Goal: Task Accomplishment & Management: Manage account settings

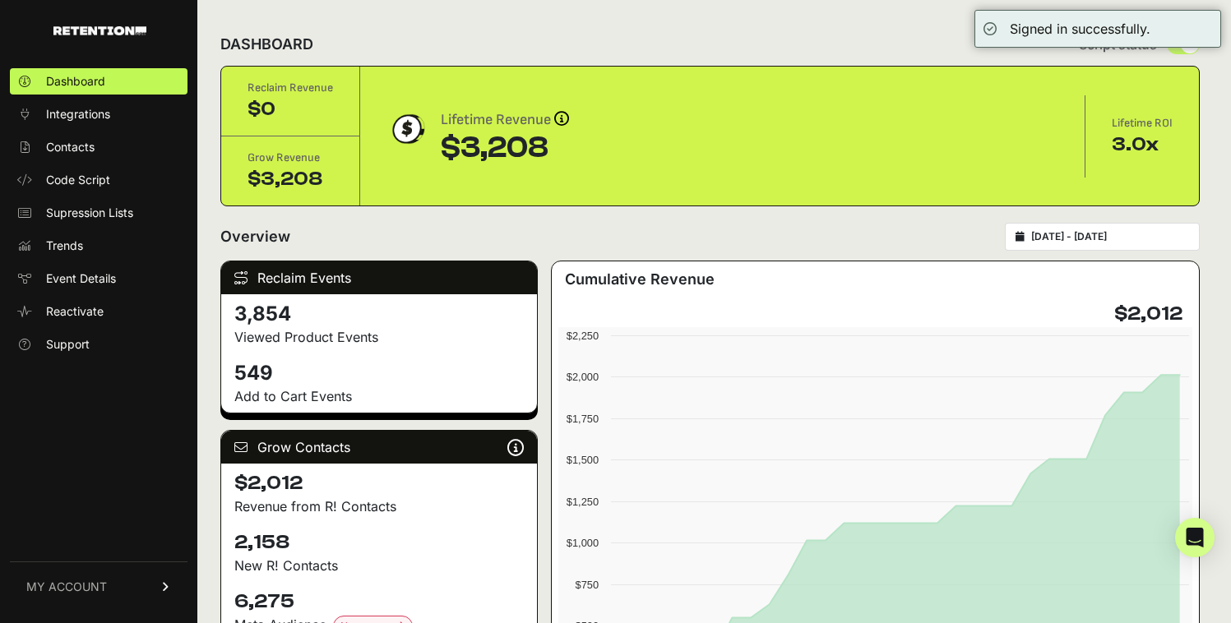
click at [94, 589] on span "MY ACCOUNT" at bounding box center [66, 587] width 81 height 16
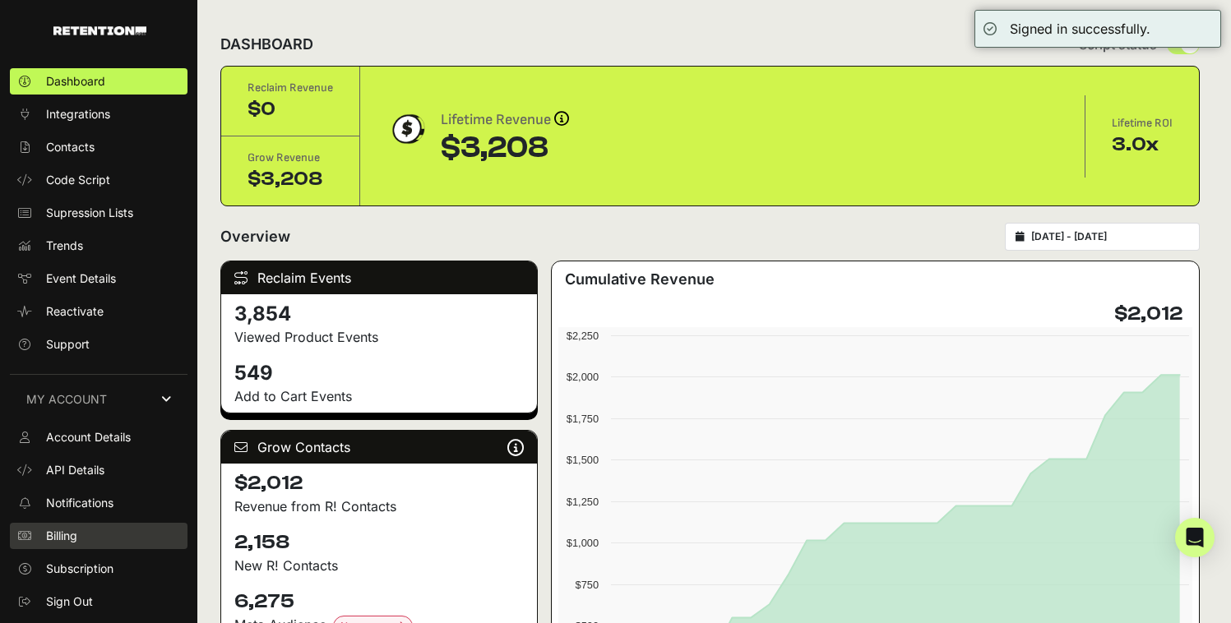
click at [97, 523] on link "Billing" at bounding box center [99, 536] width 178 height 26
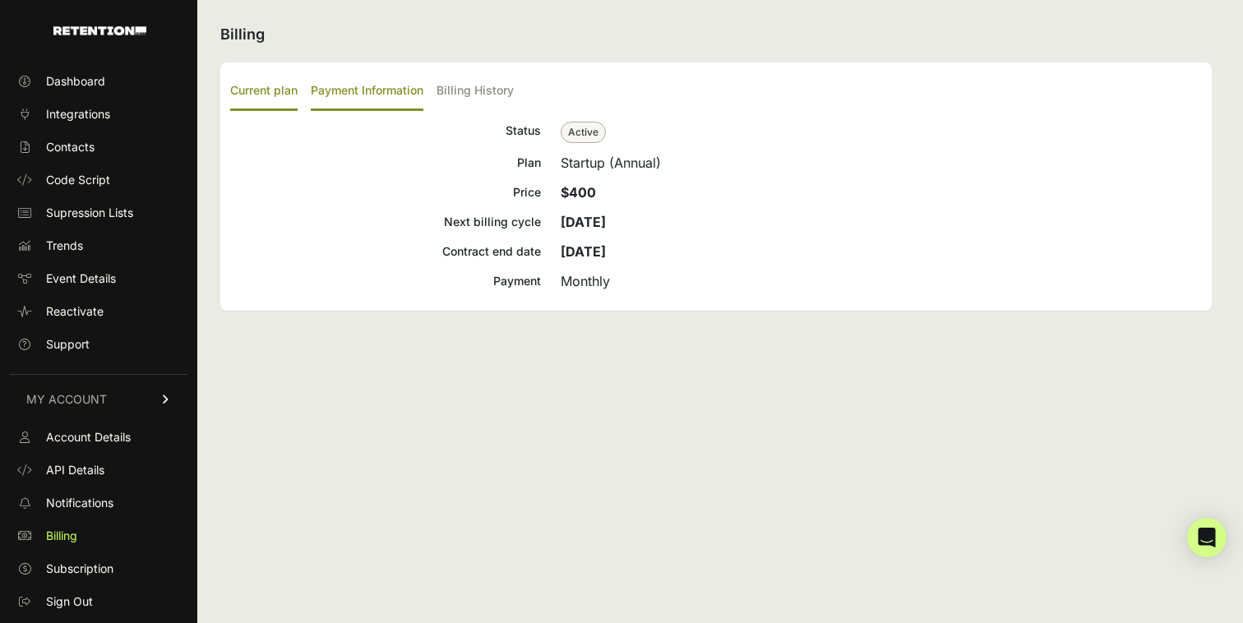
click at [366, 95] on label "Payment Information" at bounding box center [367, 91] width 113 height 39
click at [0, 0] on input "Payment Information" at bounding box center [0, 0] width 0 height 0
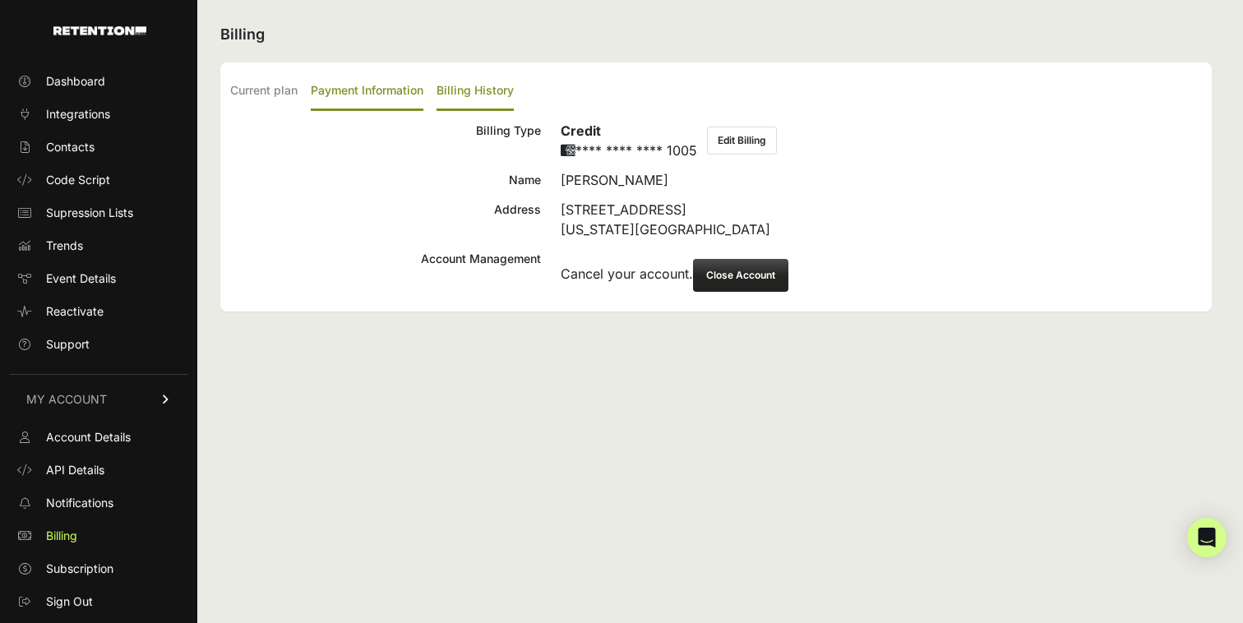
click at [446, 90] on label "Billing History" at bounding box center [474, 91] width 77 height 39
click at [0, 0] on input "Billing History" at bounding box center [0, 0] width 0 height 0
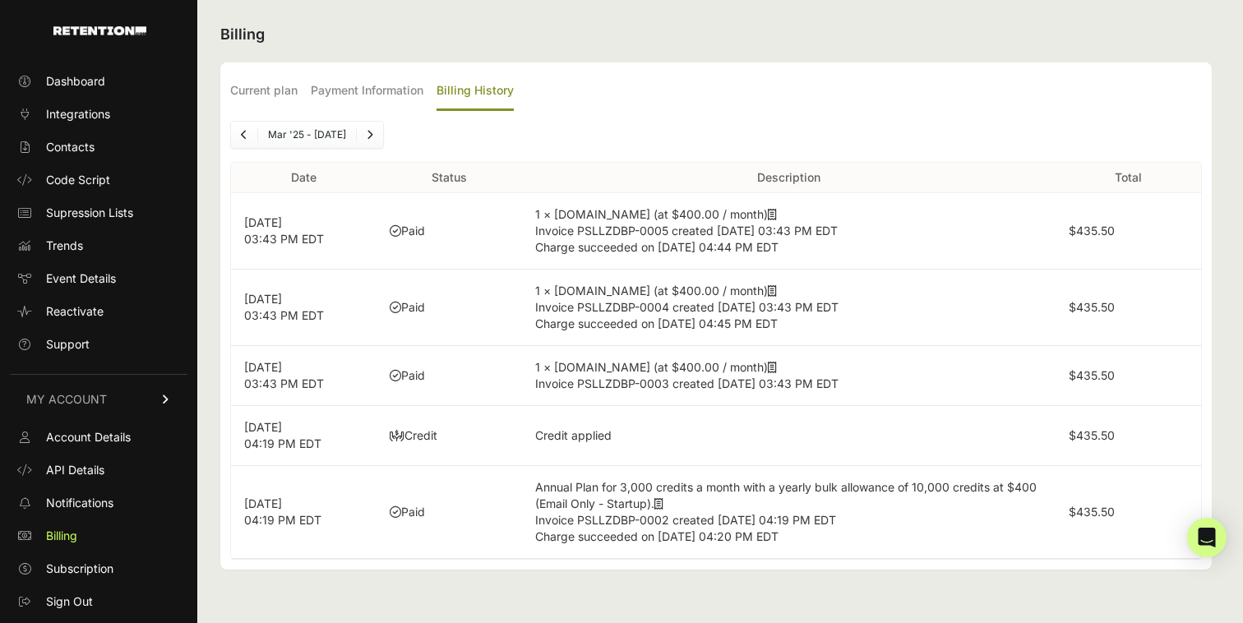
click at [700, 220] on td "1 × Retention.com (at $400.00 / month) Invoice PSLLZDBP-0005 created Aug 23, 20…" at bounding box center [788, 231] width 533 height 76
click at [761, 213] on td "1 × Retention.com (at $400.00 / month) Invoice PSLLZDBP-0005 created Aug 23, 20…" at bounding box center [788, 231] width 533 height 76
click at [760, 213] on td "1 × Retention.com (at $400.00 / month) Invoice PSLLZDBP-0005 created Aug 23, 20…" at bounding box center [788, 231] width 533 height 76
click at [768, 213] on icon at bounding box center [772, 215] width 9 height 12
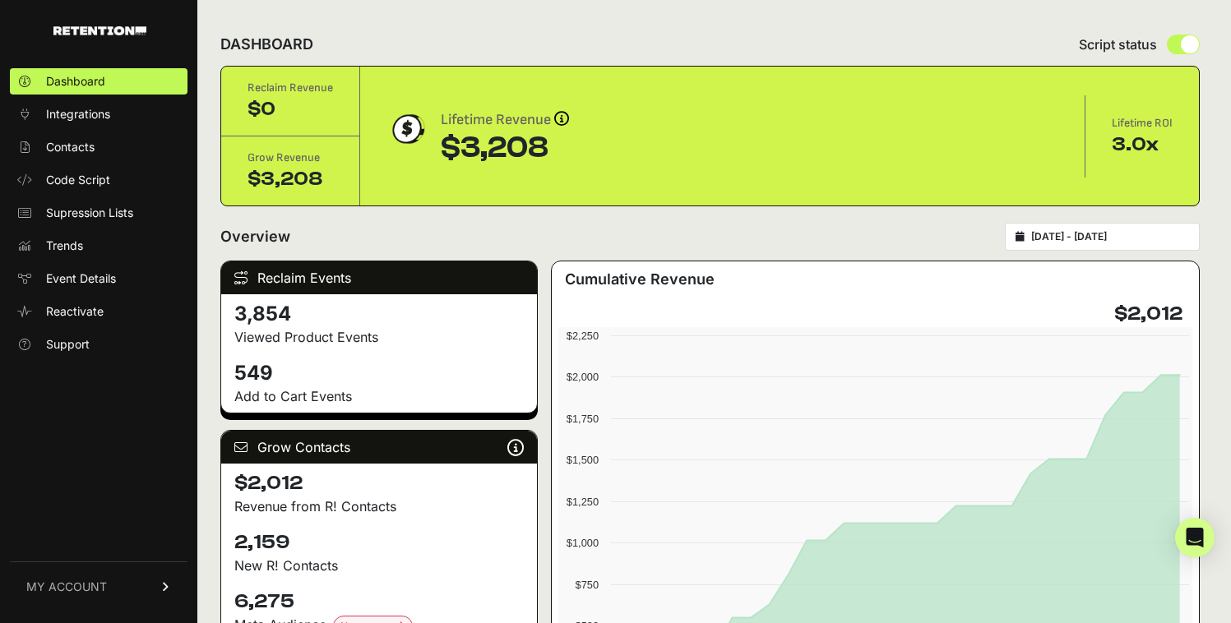
click at [76, 584] on span "MY ACCOUNT" at bounding box center [66, 587] width 81 height 16
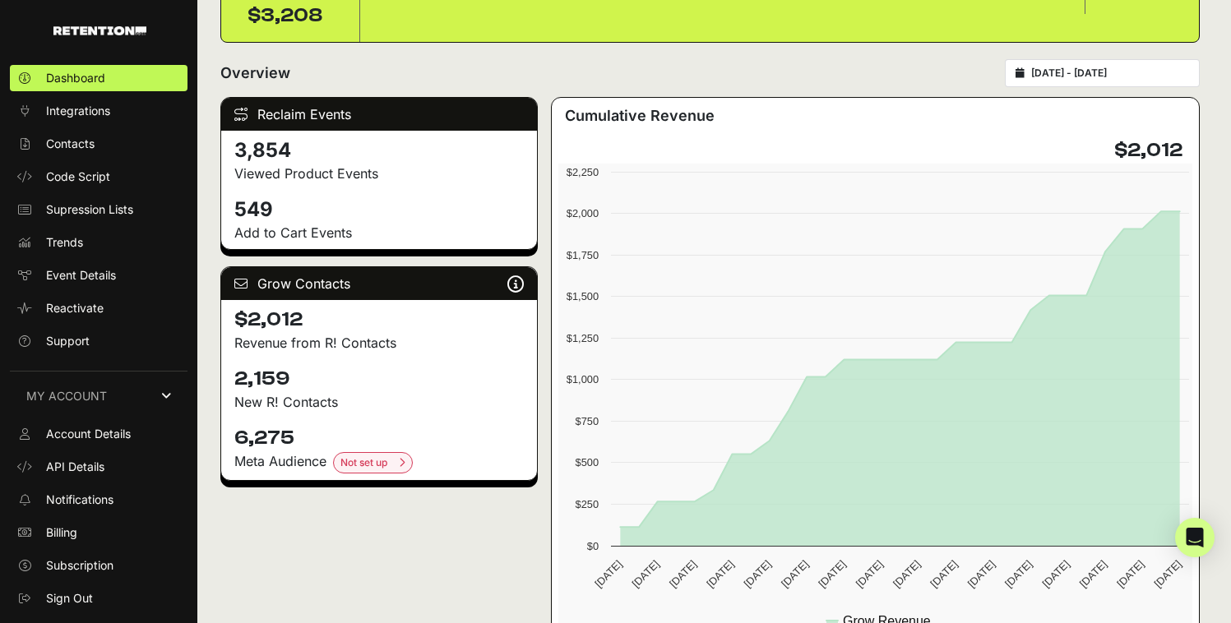
scroll to position [355, 0]
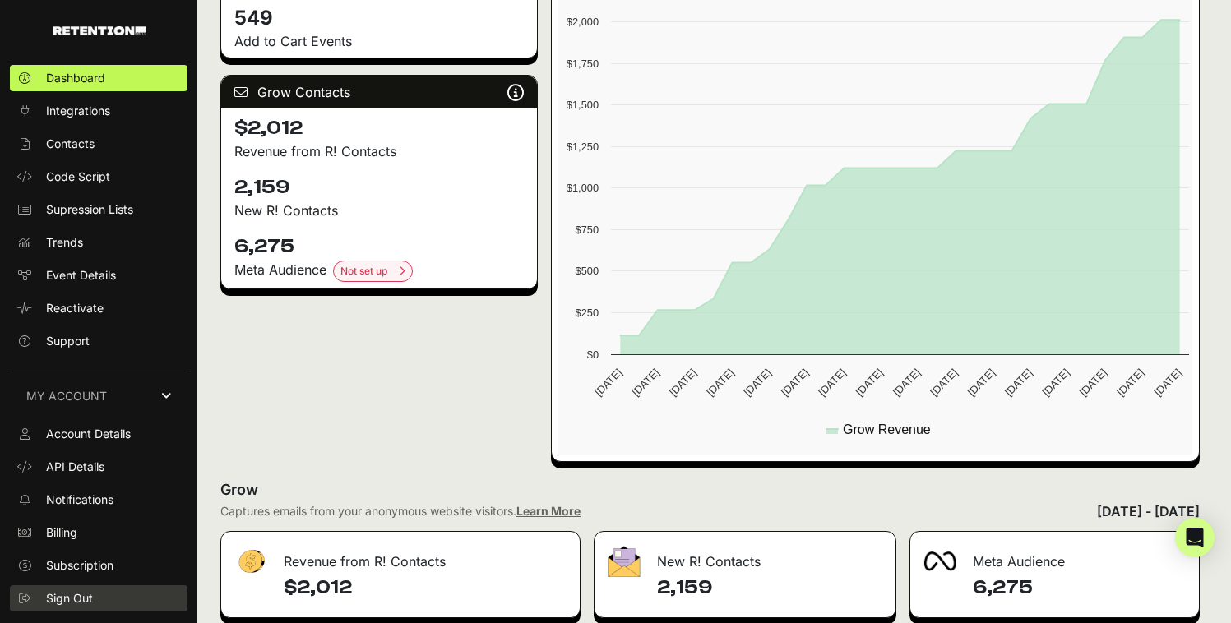
click at [59, 598] on span "Sign Out" at bounding box center [69, 598] width 47 height 16
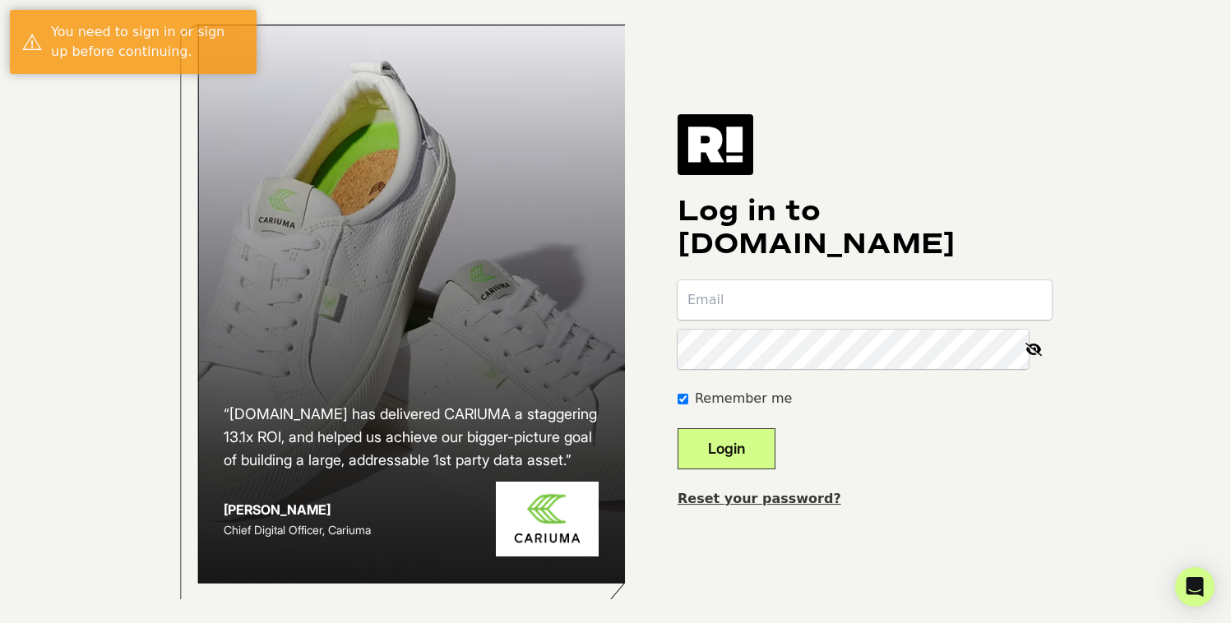
click at [785, 309] on input "email" at bounding box center [864, 299] width 374 height 39
click at [775, 310] on input "[PERSON_NAME][EMAIL_ADDRESS][DOMAIN_NAME]" at bounding box center [864, 299] width 374 height 39
type input "[PERSON_NAME][EMAIL_ADDRESS][DOMAIN_NAME]"
click at [677, 428] on button "Login" at bounding box center [726, 448] width 98 height 41
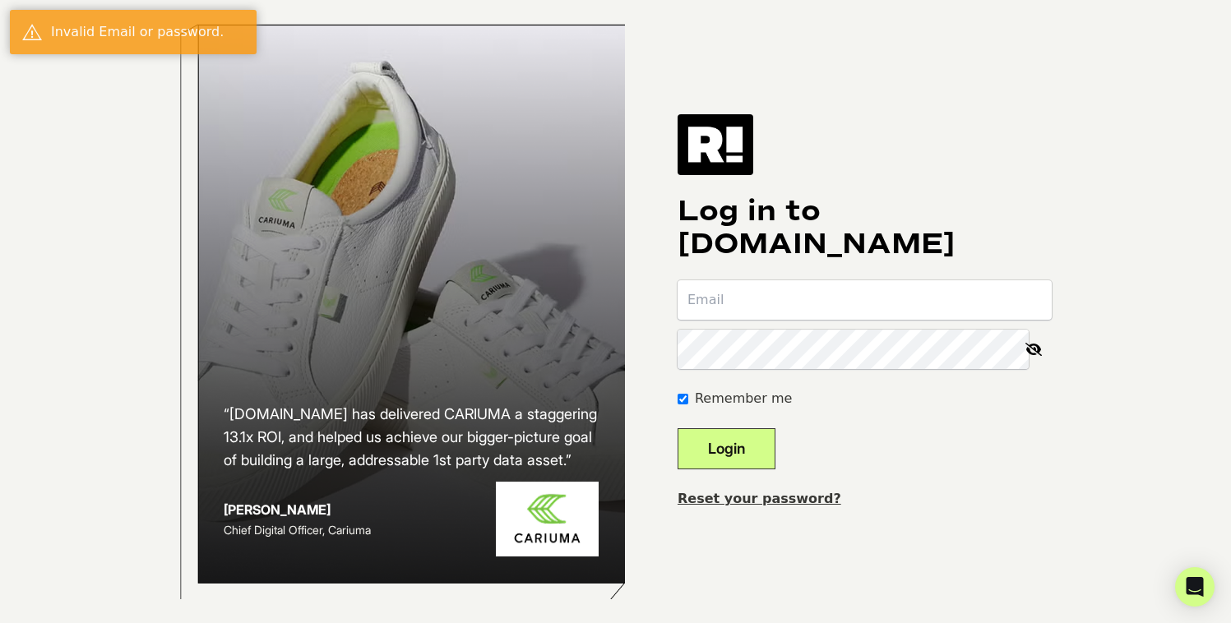
click at [764, 306] on input "email" at bounding box center [864, 299] width 374 height 39
click at [771, 307] on input "santiago+1@dl1961.com" at bounding box center [864, 299] width 374 height 39
type input "santiago@dl1961.com"
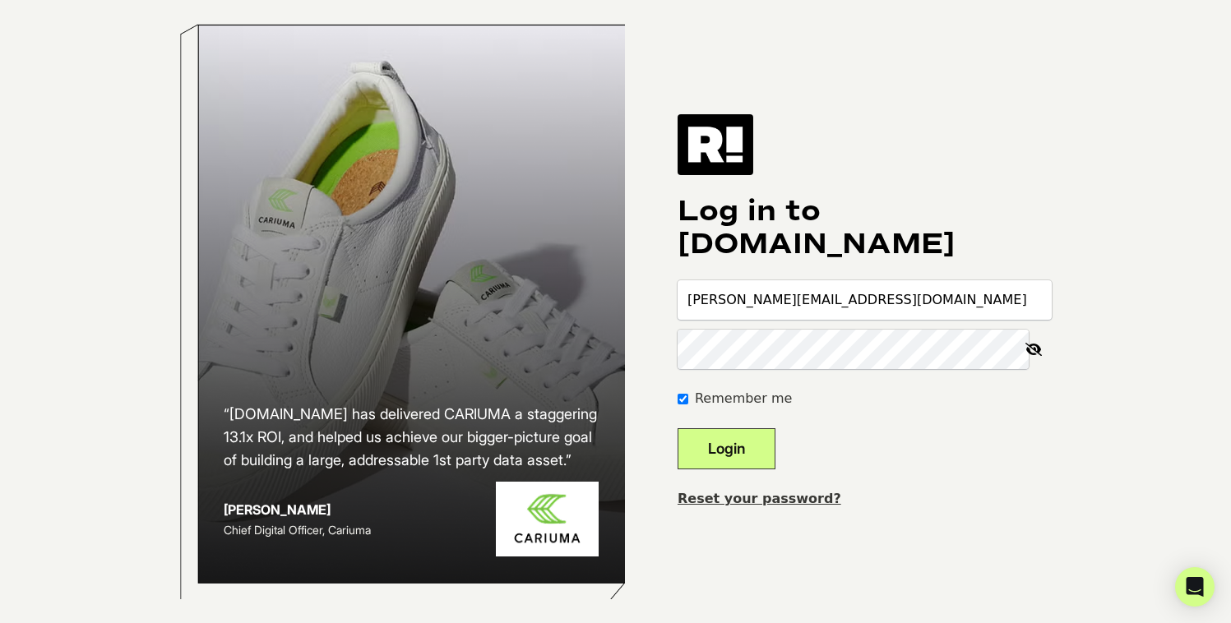
click at [677, 428] on button "Login" at bounding box center [726, 448] width 98 height 41
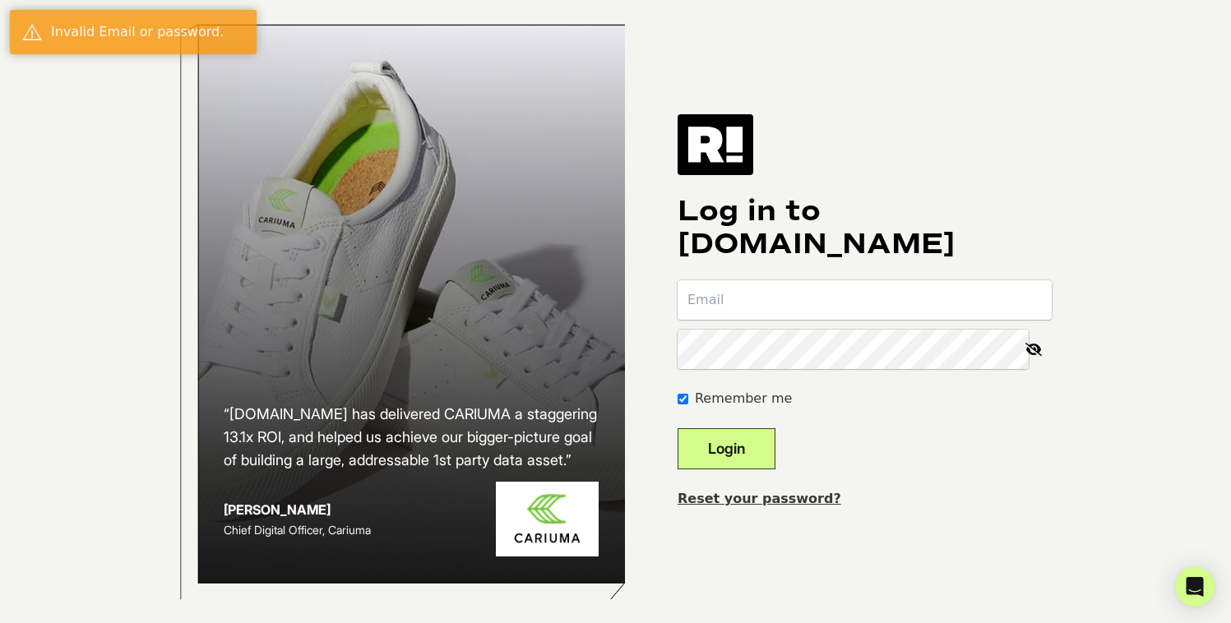
click at [754, 506] on link "Reset your password?" at bounding box center [759, 499] width 164 height 16
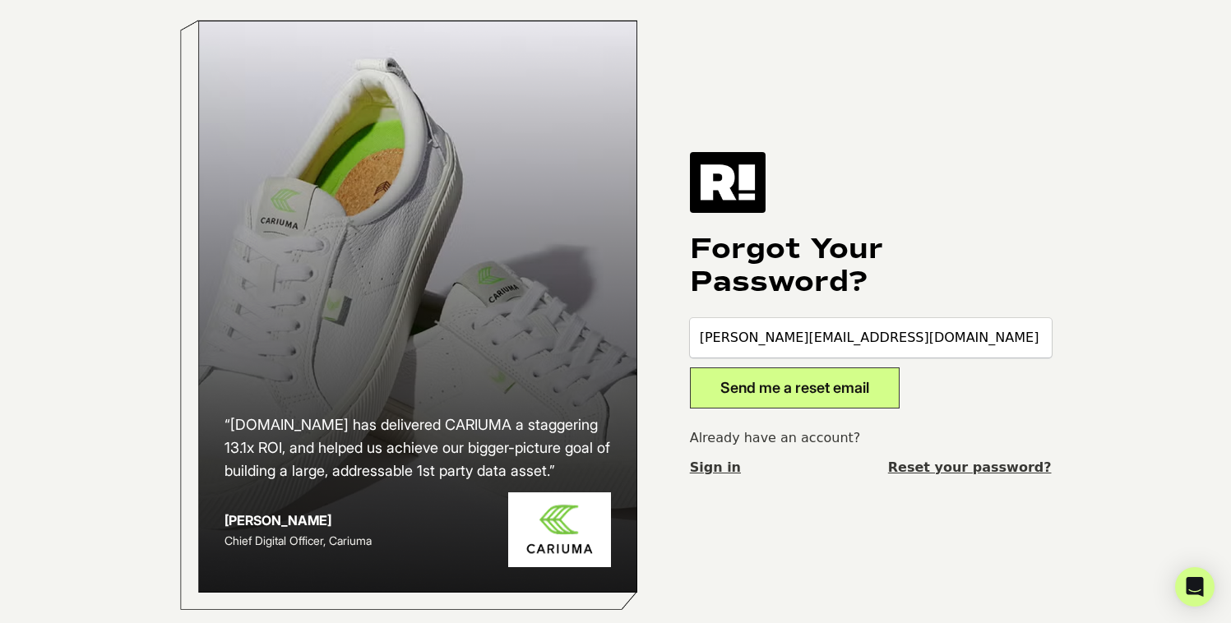
type input "[PERSON_NAME][EMAIL_ADDRESS][DOMAIN_NAME]"
click at [777, 379] on button "Send me a reset email" at bounding box center [795, 387] width 210 height 41
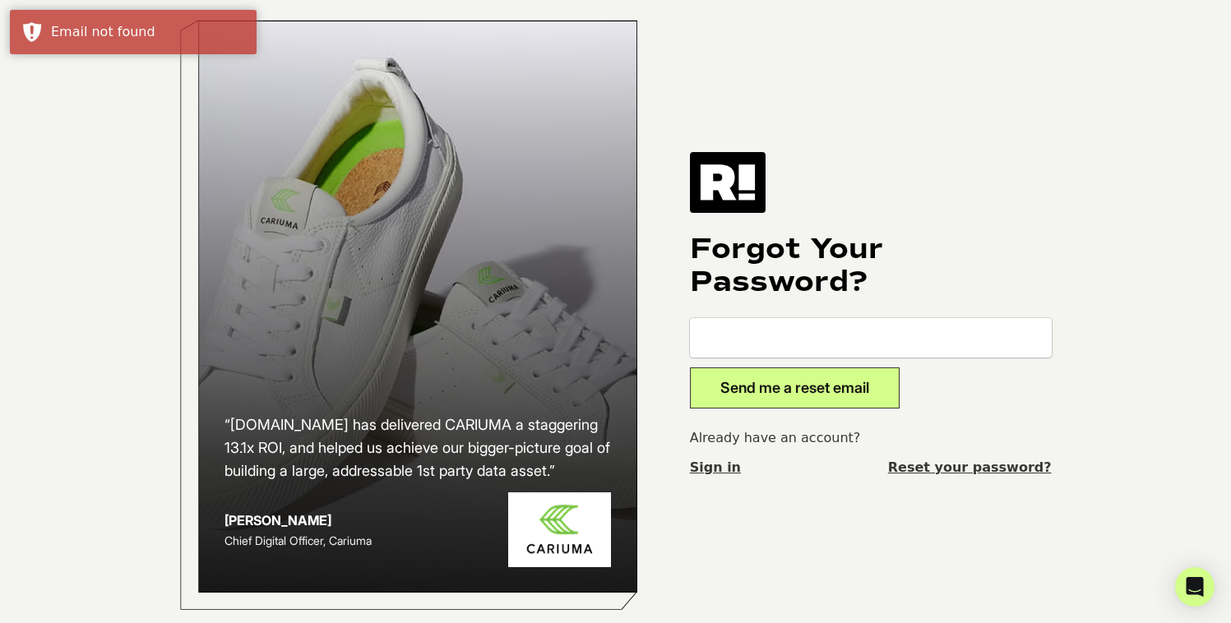
click at [906, 298] on h1 "Forgot Your Password?" at bounding box center [871, 266] width 362 height 66
click at [803, 353] on input "email" at bounding box center [871, 337] width 362 height 39
paste input "santiago@dl1961.com"
type input "santiago@dl1961.com"
click at [782, 385] on button "Send me a reset email" at bounding box center [795, 387] width 210 height 41
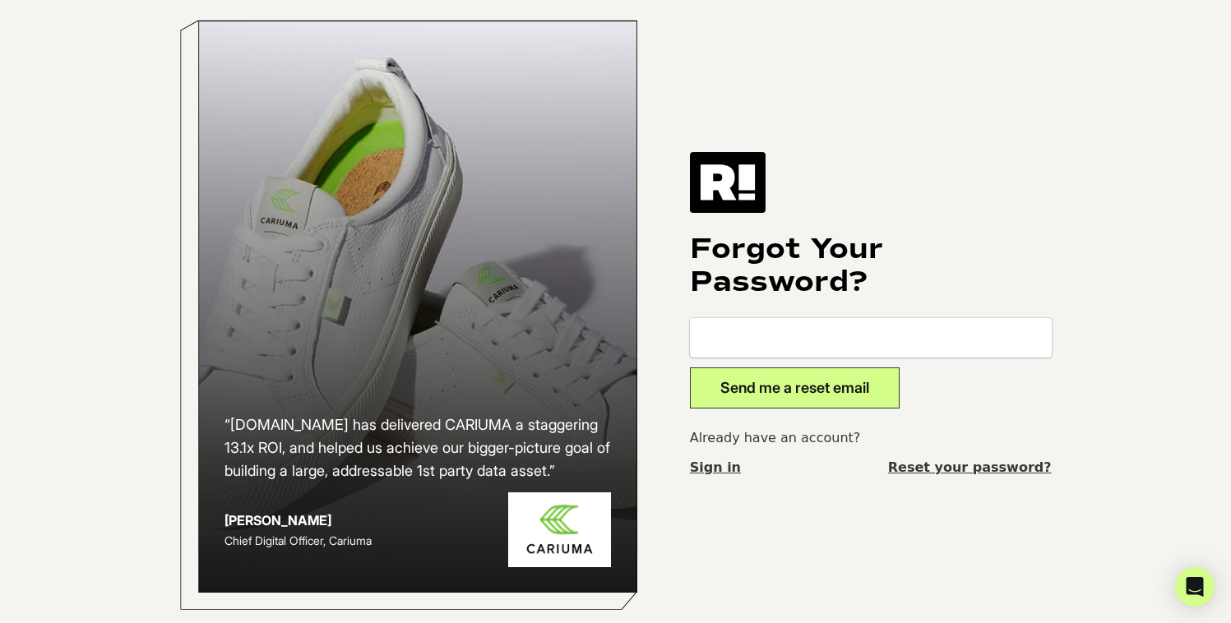
paste input "[EMAIL_ADDRESS][DOMAIN_NAME]"
type input "[EMAIL_ADDRESS][DOMAIN_NAME]"
click at [718, 478] on link "Sign in" at bounding box center [715, 468] width 51 height 20
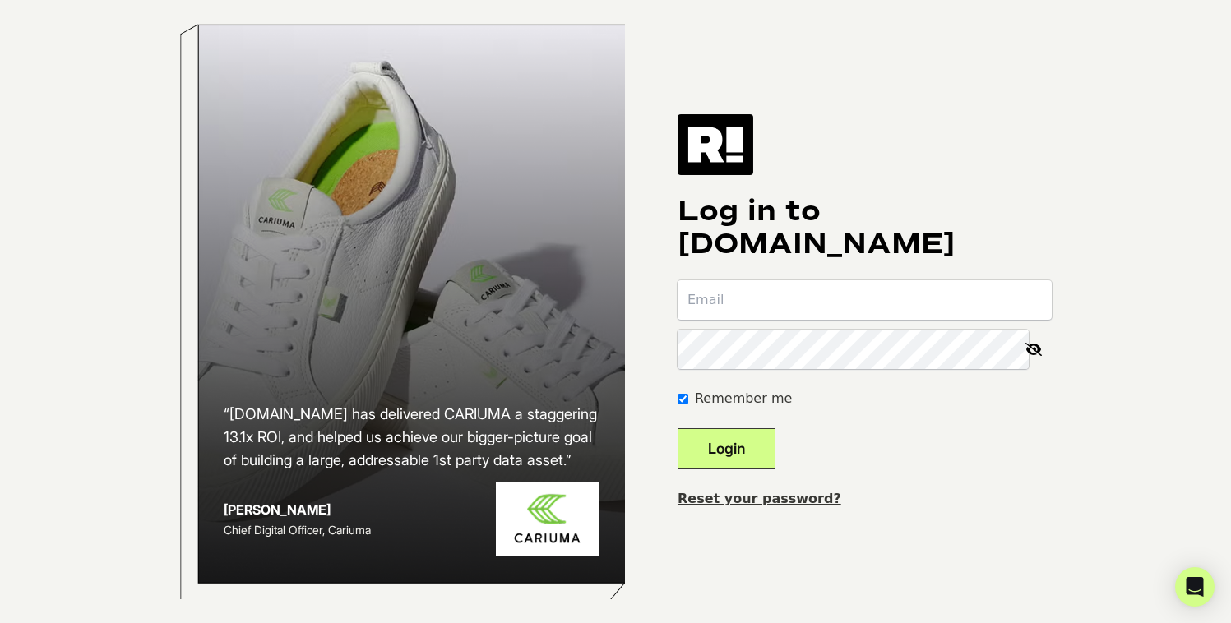
click at [780, 320] on input "email" at bounding box center [864, 299] width 374 height 39
type input "[EMAIL_ADDRESS][DOMAIN_NAME]"
click at [745, 467] on button "Login" at bounding box center [726, 448] width 98 height 41
